Goal: Navigation & Orientation: Understand site structure

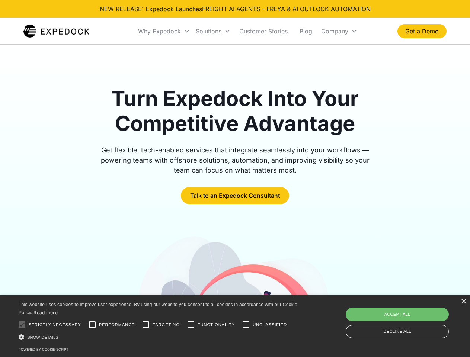
click at [164, 31] on div "Why Expedock" at bounding box center [159, 31] width 43 height 7
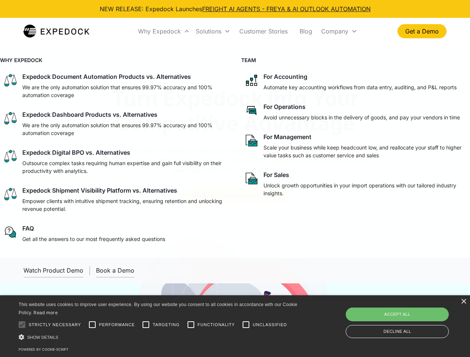
click at [213, 31] on div "Solutions" at bounding box center [209, 31] width 26 height 7
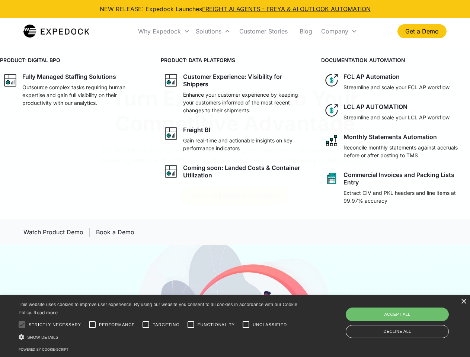
click at [339, 31] on div "Company" at bounding box center [334, 31] width 27 height 7
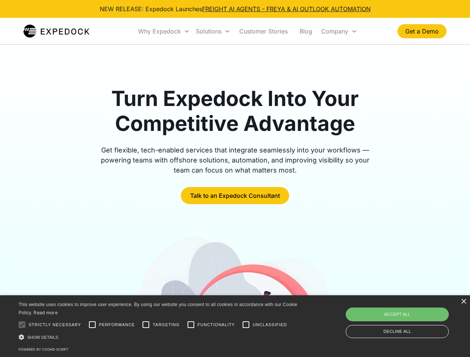
click at [22, 325] on div at bounding box center [22, 325] width 15 height 15
click at [92, 325] on input "Performance" at bounding box center [92, 325] width 15 height 15
checkbox input "true"
click at [146, 325] on input "Targeting" at bounding box center [146, 325] width 15 height 15
checkbox input "true"
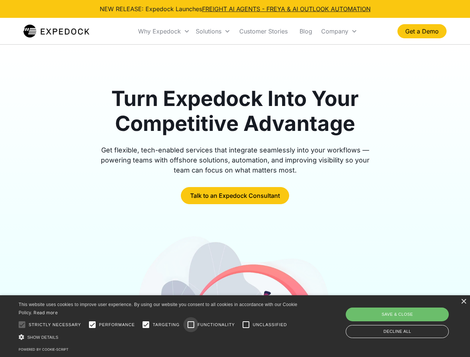
click at [191, 325] on input "Functionality" at bounding box center [191, 325] width 15 height 15
checkbox input "true"
click at [246, 325] on input "Unclassified" at bounding box center [246, 325] width 15 height 15
checkbox input "true"
click at [159, 337] on div "Show details Hide details" at bounding box center [160, 338] width 282 height 8
